Goal: Information Seeking & Learning: Learn about a topic

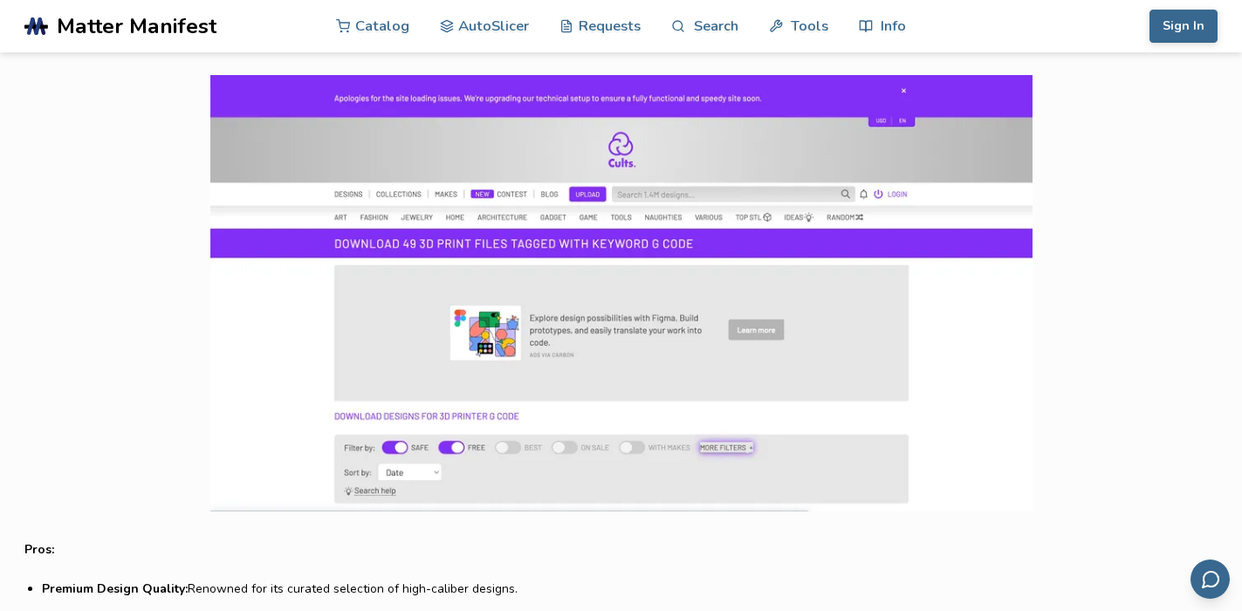
scroll to position [3667, 0]
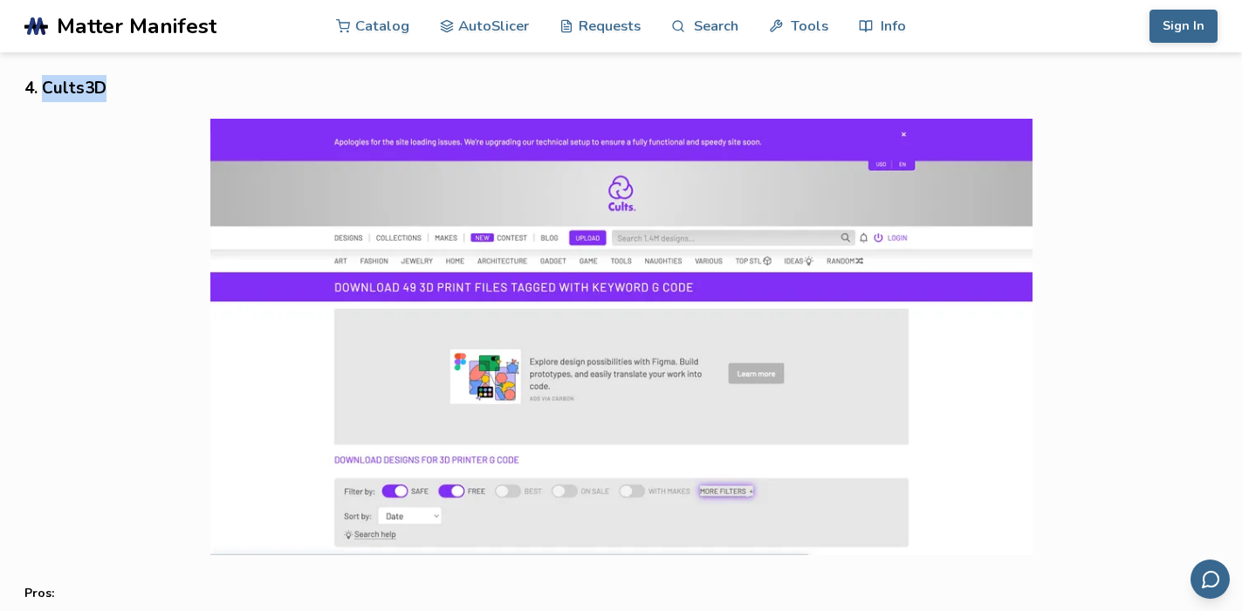
drag, startPoint x: 40, startPoint y: 86, endPoint x: 107, endPoint y: 91, distance: 66.6
click at [107, 91] on h3 "4. Cults3D" at bounding box center [620, 88] width 1193 height 27
copy h3 "Cults3D"
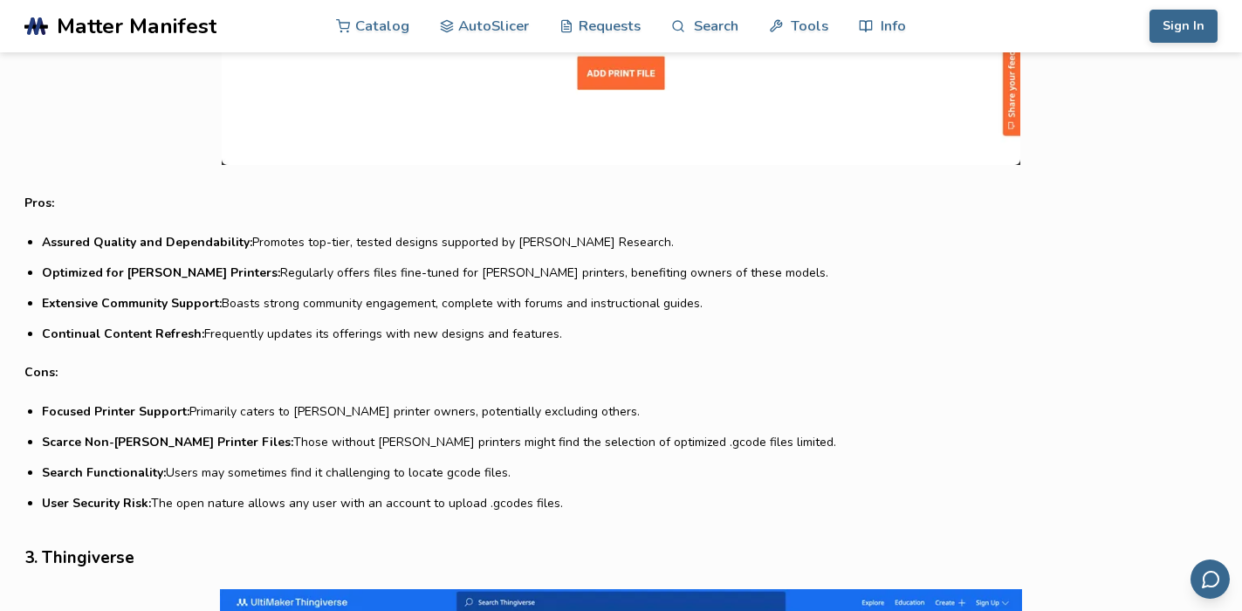
scroll to position [1888, 0]
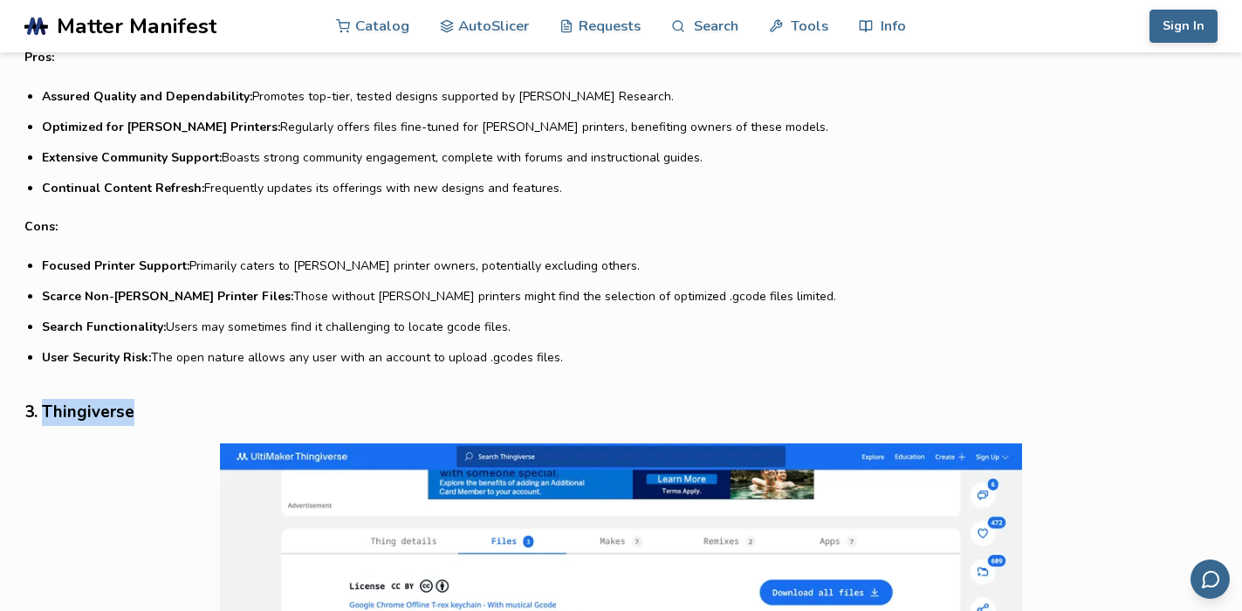
drag, startPoint x: 152, startPoint y: 410, endPoint x: 42, endPoint y: 417, distance: 110.2
click at [42, 417] on h3 "3. Thingiverse" at bounding box center [620, 412] width 1193 height 27
